Goal: Task Accomplishment & Management: Use online tool/utility

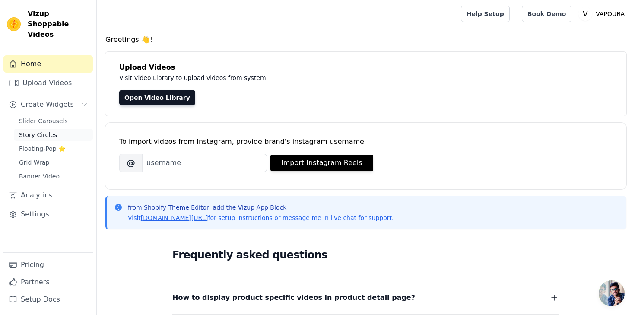
click at [48, 130] on span "Story Circles" at bounding box center [38, 134] width 38 height 9
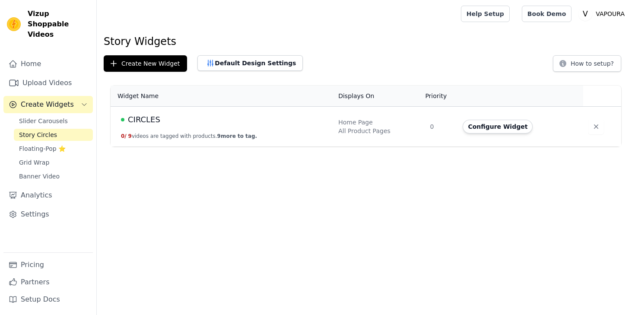
click at [182, 132] on td "CIRCLES 0 / 9 videos are tagged with products. 9 more to tag." at bounding box center [222, 127] width 223 height 40
click at [475, 129] on button "Configure Widget" at bounding box center [498, 127] width 70 height 14
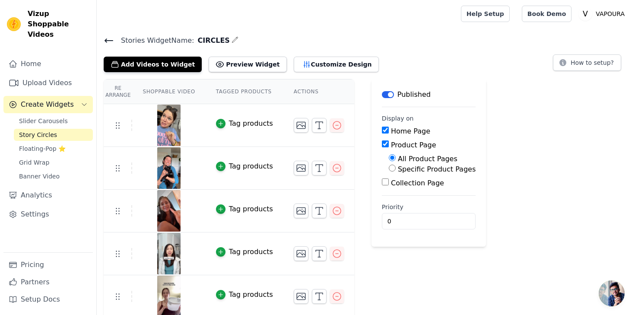
click at [226, 129] on td "Tag products" at bounding box center [245, 125] width 78 height 43
click at [224, 125] on div "button" at bounding box center [221, 124] width 10 height 10
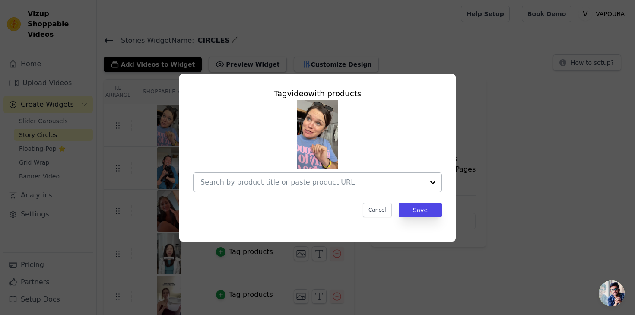
click at [295, 182] on input "text" at bounding box center [312, 182] width 224 height 10
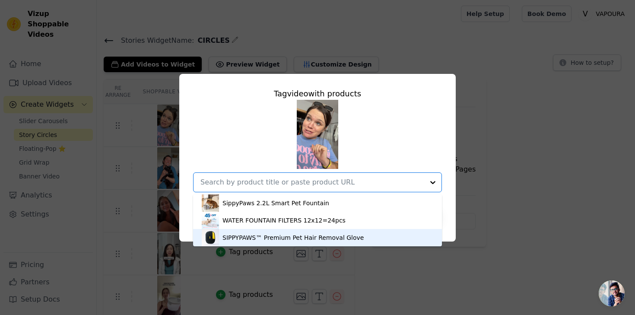
click at [277, 233] on div "SIPPYPAWS™ Premium Pet Hair Removal Glove" at bounding box center [293, 237] width 141 height 9
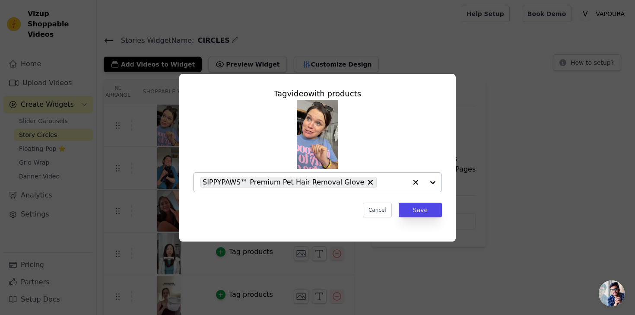
click at [415, 182] on icon "button" at bounding box center [415, 182] width 5 height 5
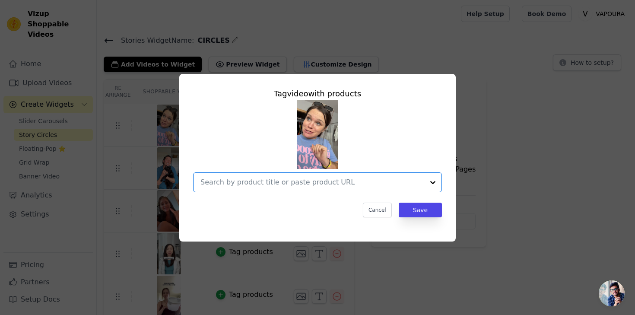
click at [343, 187] on div at bounding box center [312, 182] width 224 height 19
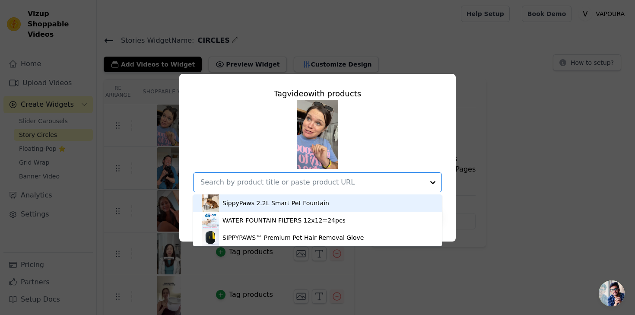
click at [315, 207] on div "SippyPaws 2.2L Smart Pet Fountain" at bounding box center [318, 202] width 232 height 17
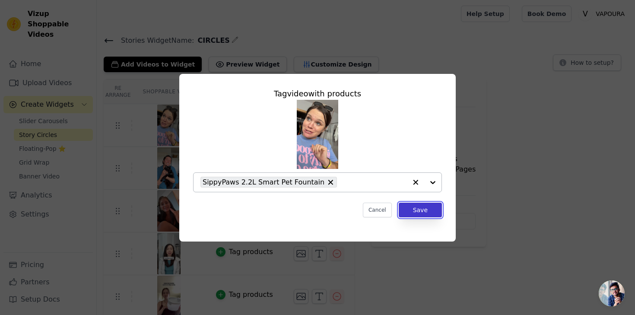
click at [428, 213] on button "Save" at bounding box center [420, 210] width 43 height 15
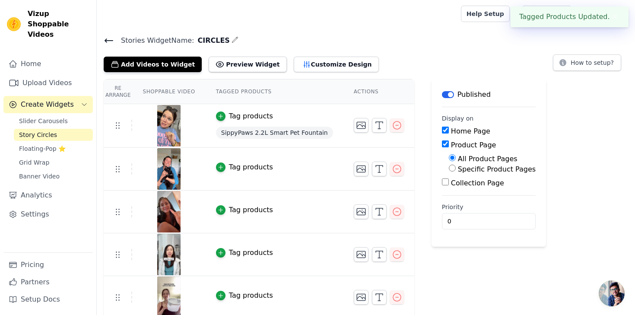
click at [245, 169] on div "Tag products" at bounding box center [251, 167] width 44 height 10
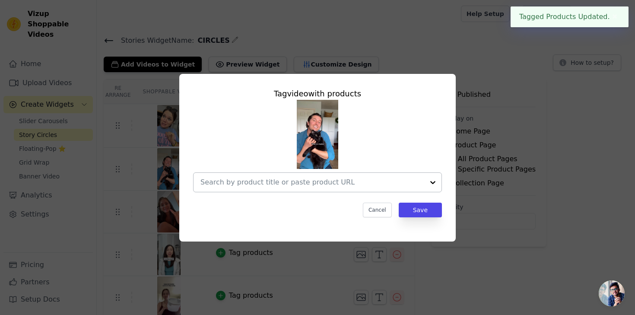
click at [275, 187] on input "text" at bounding box center [312, 182] width 224 height 10
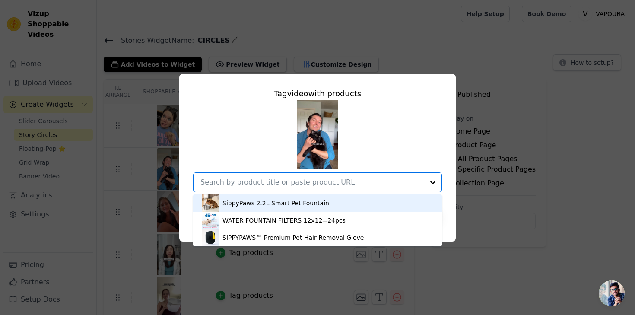
click at [304, 201] on div "SippyPaws 2.2L Smart Pet Fountain" at bounding box center [276, 203] width 107 height 9
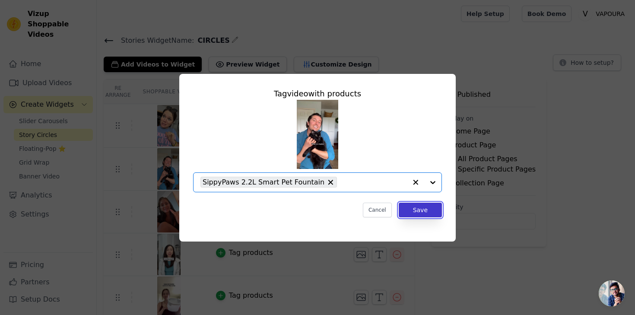
click at [429, 210] on button "Save" at bounding box center [420, 210] width 43 height 15
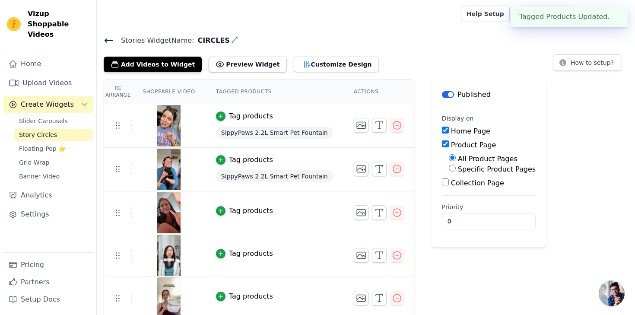
click at [264, 209] on div "Tag products" at bounding box center [251, 211] width 44 height 10
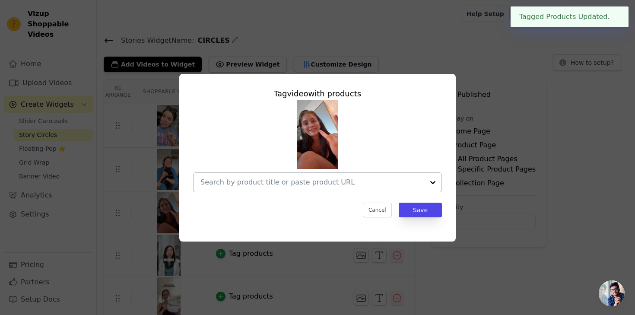
click at [281, 188] on div at bounding box center [312, 182] width 224 height 19
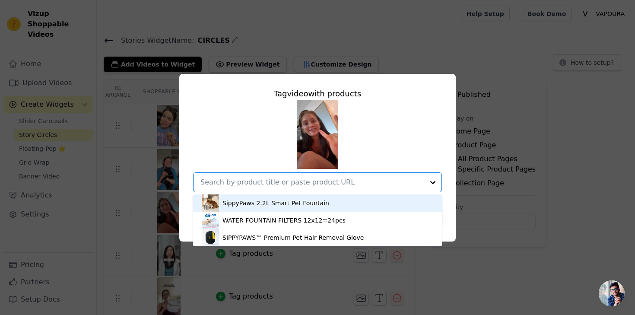
click at [299, 205] on div "SippyPaws 2.2L Smart Pet Fountain" at bounding box center [276, 203] width 107 height 9
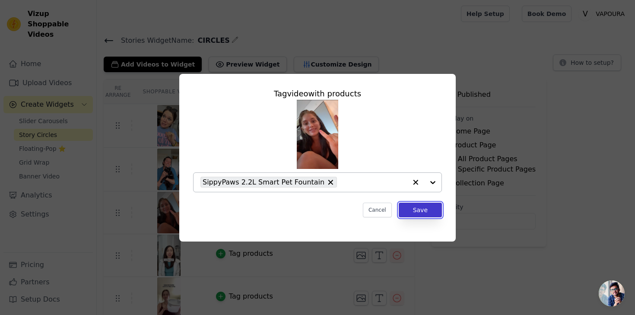
click at [424, 213] on button "Save" at bounding box center [420, 210] width 43 height 15
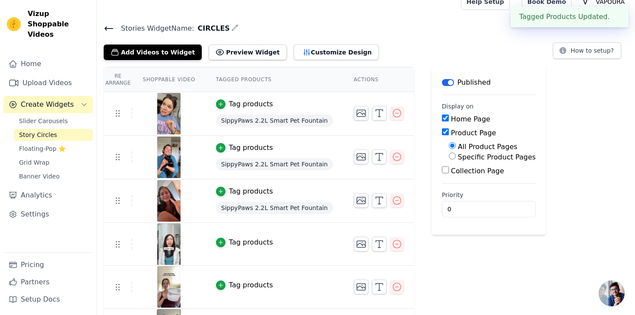
scroll to position [19, 0]
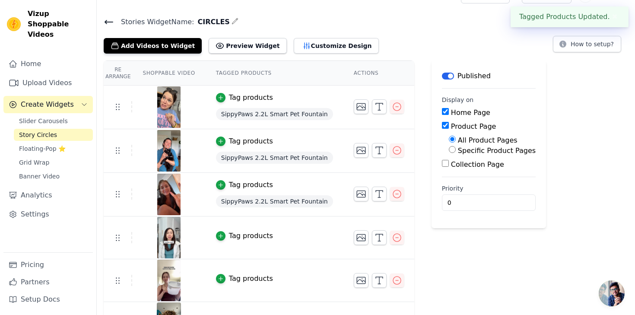
click at [254, 236] on div "Tag products" at bounding box center [251, 236] width 44 height 10
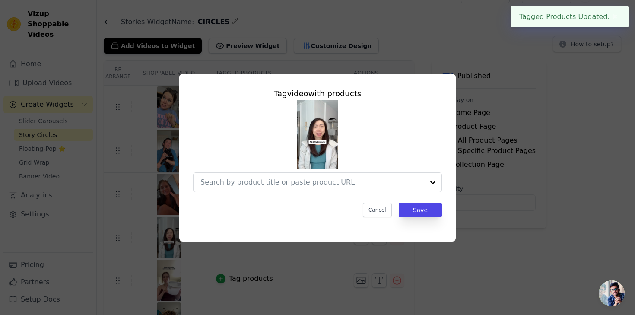
scroll to position [0, 0]
click at [334, 181] on input "text" at bounding box center [312, 182] width 224 height 10
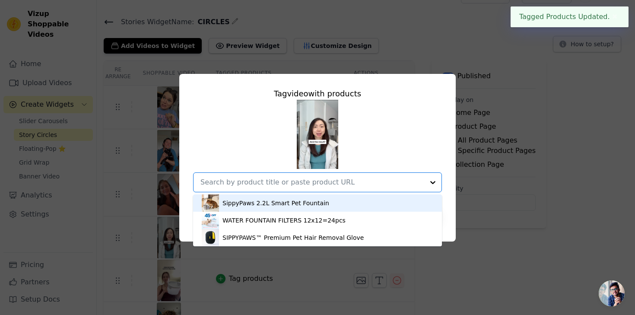
click at [323, 205] on div "SippyPaws 2.2L Smart Pet Fountain" at bounding box center [318, 202] width 232 height 17
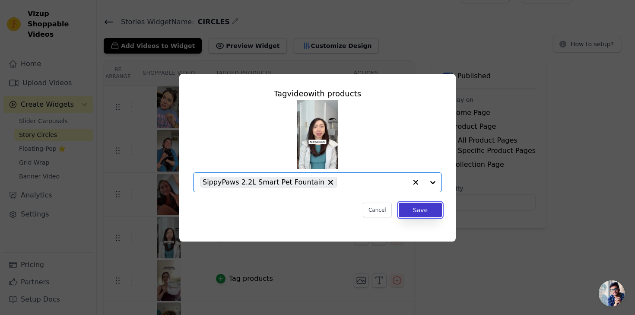
click at [428, 210] on button "Save" at bounding box center [420, 210] width 43 height 15
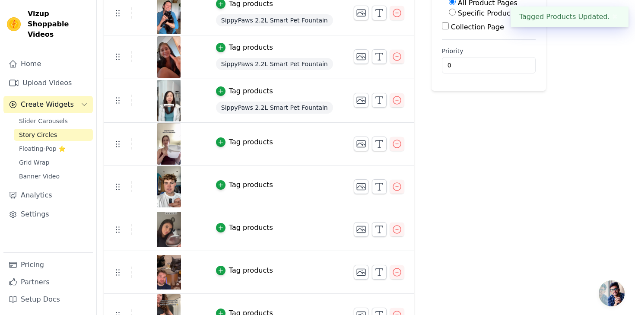
scroll to position [177, 0]
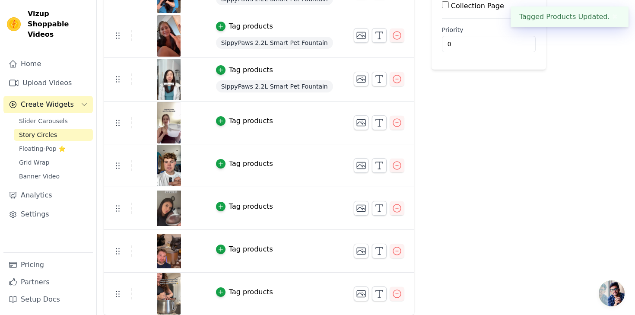
click at [234, 125] on div "Tag products" at bounding box center [251, 121] width 44 height 10
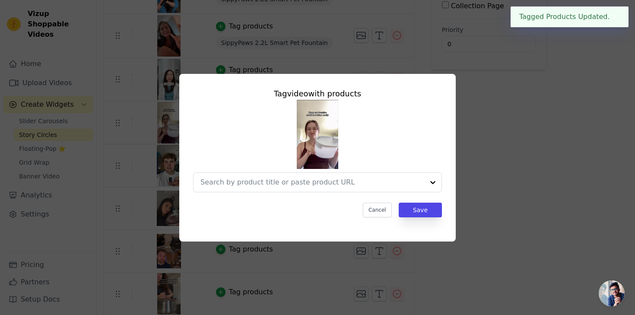
scroll to position [0, 0]
click at [256, 185] on input "text" at bounding box center [312, 182] width 224 height 10
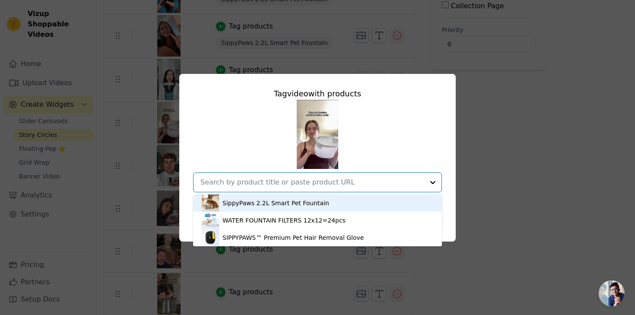
click at [268, 207] on div "SippyPaws 2.2L Smart Pet Fountain" at bounding box center [318, 202] width 232 height 17
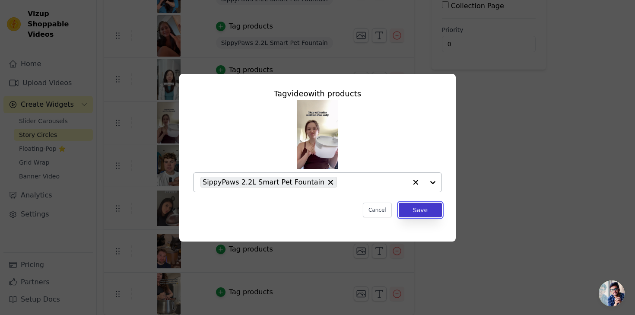
click at [436, 211] on button "Save" at bounding box center [420, 210] width 43 height 15
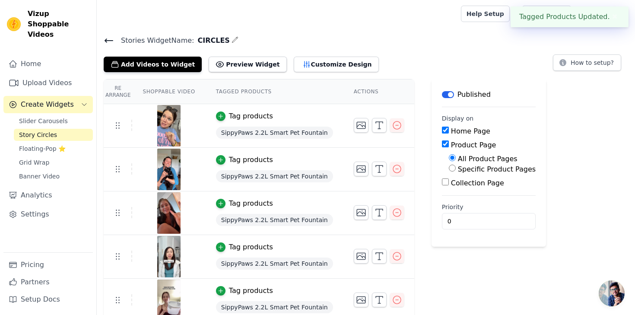
scroll to position [178, 0]
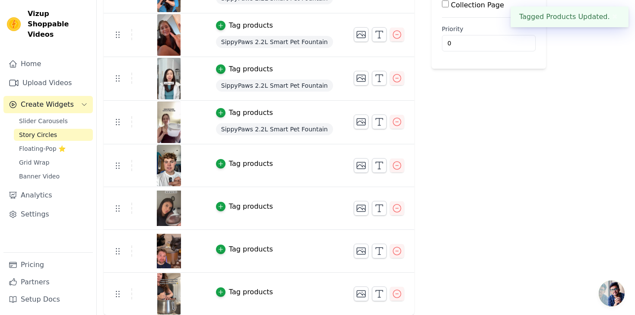
click at [251, 166] on div "Tag products" at bounding box center [251, 164] width 44 height 10
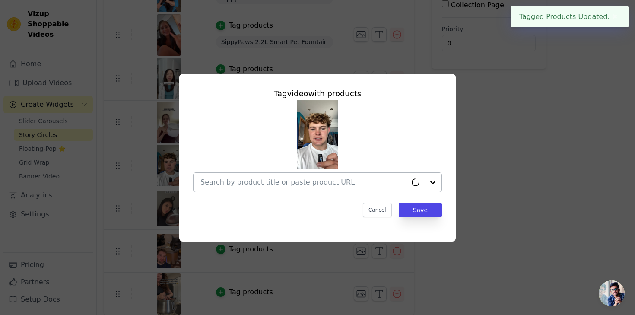
click at [260, 188] on div at bounding box center [303, 182] width 207 height 19
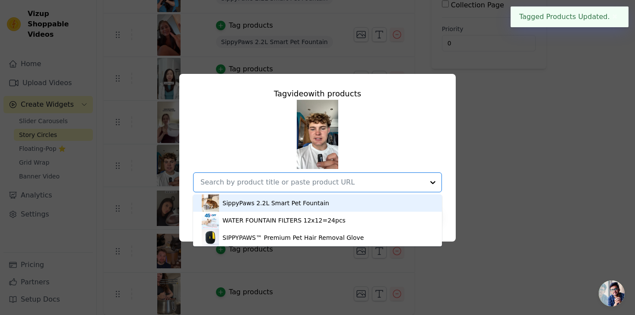
click at [260, 197] on div "SippyPaws 2.2L Smart Pet Fountain" at bounding box center [318, 202] width 232 height 17
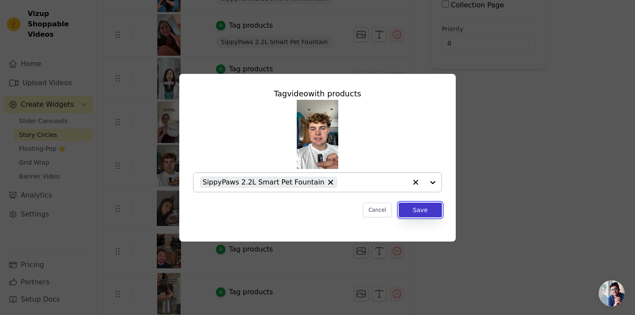
click at [436, 208] on button "Save" at bounding box center [420, 210] width 43 height 15
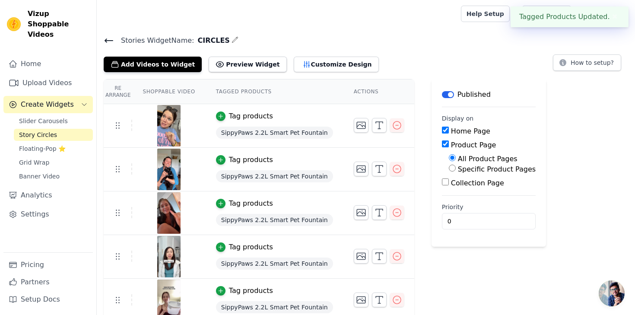
scroll to position [179, 0]
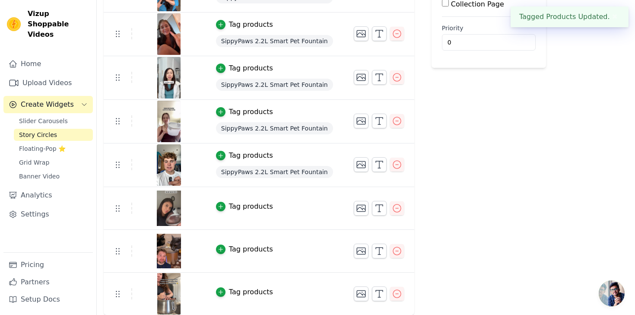
click at [260, 205] on div "Tag products" at bounding box center [251, 206] width 44 height 10
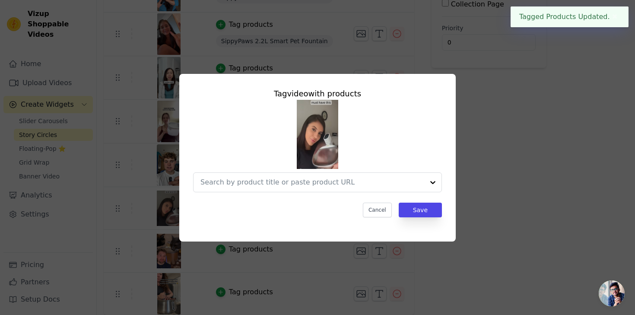
scroll to position [0, 0]
click at [293, 184] on input "text" at bounding box center [312, 182] width 224 height 10
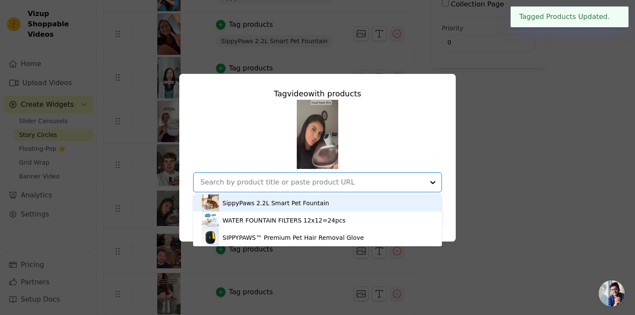
click at [286, 200] on div "SippyPaws 2.2L Smart Pet Fountain" at bounding box center [276, 203] width 107 height 9
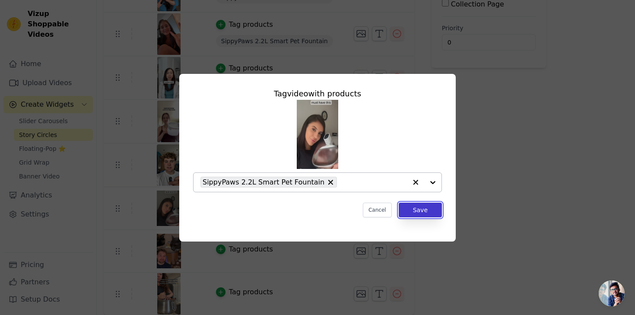
click at [421, 209] on button "Save" at bounding box center [420, 210] width 43 height 15
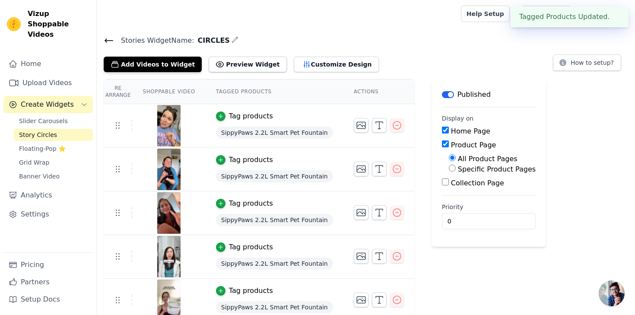
scroll to position [180, 0]
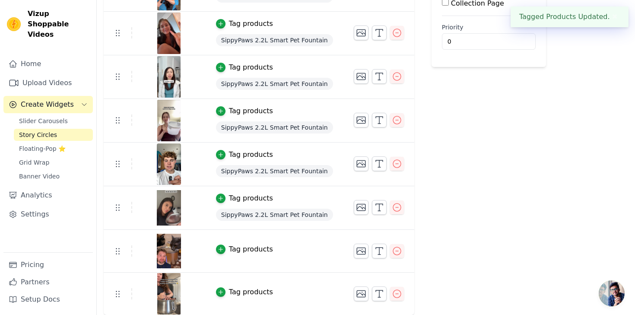
click at [268, 239] on td "Tag products" at bounding box center [275, 251] width 138 height 43
click at [247, 248] on div "Tag products" at bounding box center [251, 249] width 44 height 10
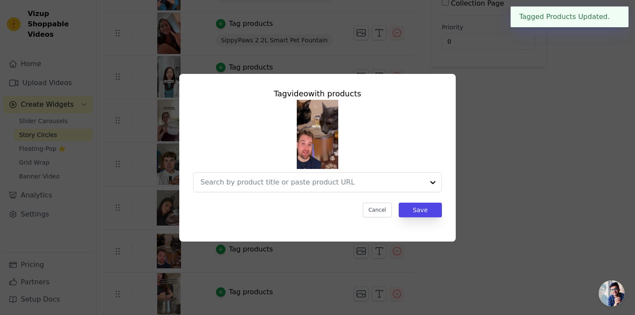
scroll to position [0, 0]
click at [284, 178] on input "text" at bounding box center [303, 182] width 207 height 10
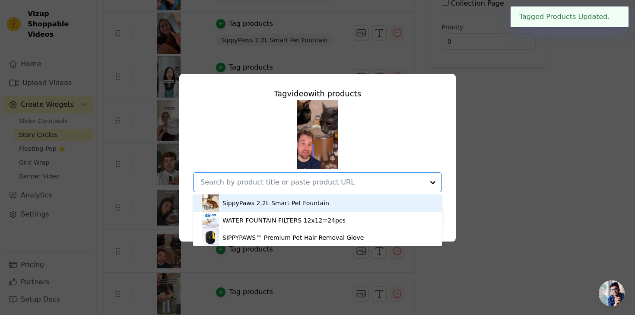
click at [278, 197] on div "SippyPaws 2.2L Smart Pet Fountain" at bounding box center [318, 202] width 232 height 17
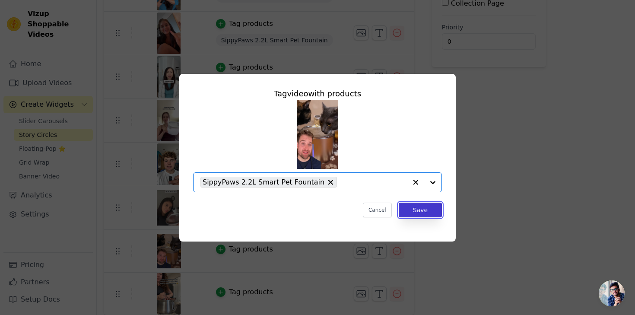
click at [426, 213] on button "Save" at bounding box center [420, 210] width 43 height 15
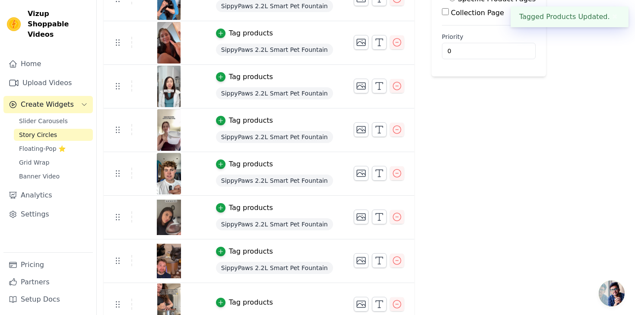
scroll to position [181, 0]
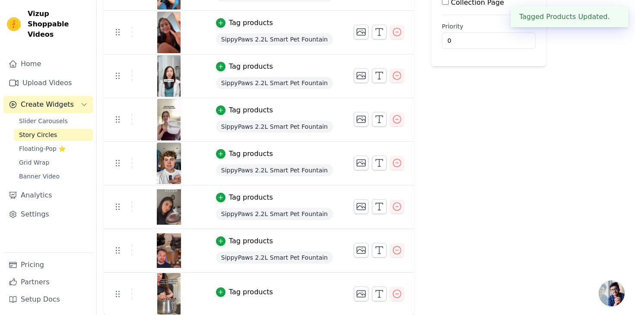
click at [246, 293] on div "Tag products" at bounding box center [251, 292] width 44 height 10
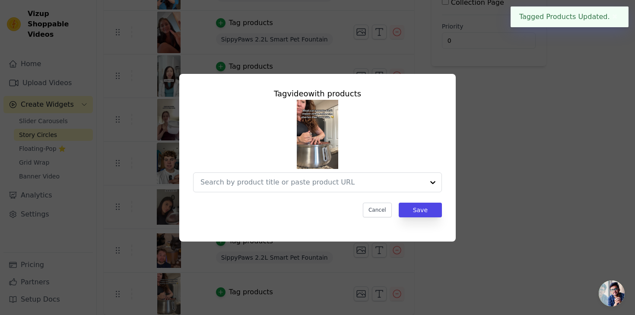
scroll to position [0, 0]
click at [300, 184] on input "text" at bounding box center [312, 182] width 224 height 10
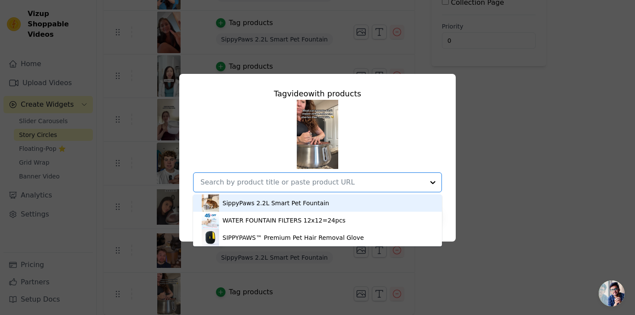
click at [287, 210] on div "SippyPaws 2.2L Smart Pet Fountain" at bounding box center [318, 202] width 232 height 17
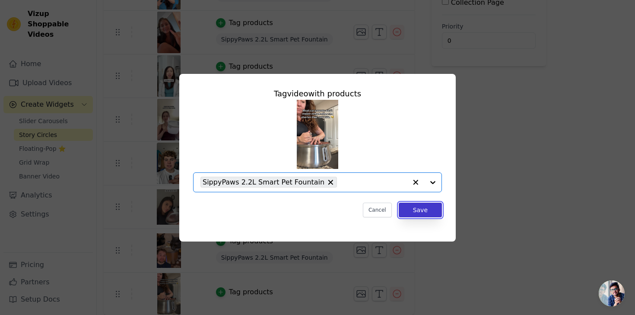
click at [413, 214] on button "Save" at bounding box center [420, 210] width 43 height 15
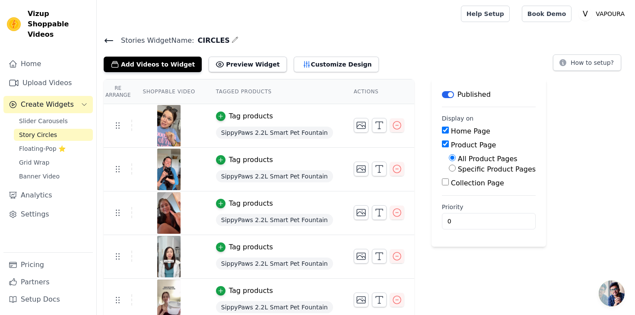
click at [111, 39] on icon at bounding box center [109, 40] width 10 height 10
